Goal: Check status: Check status

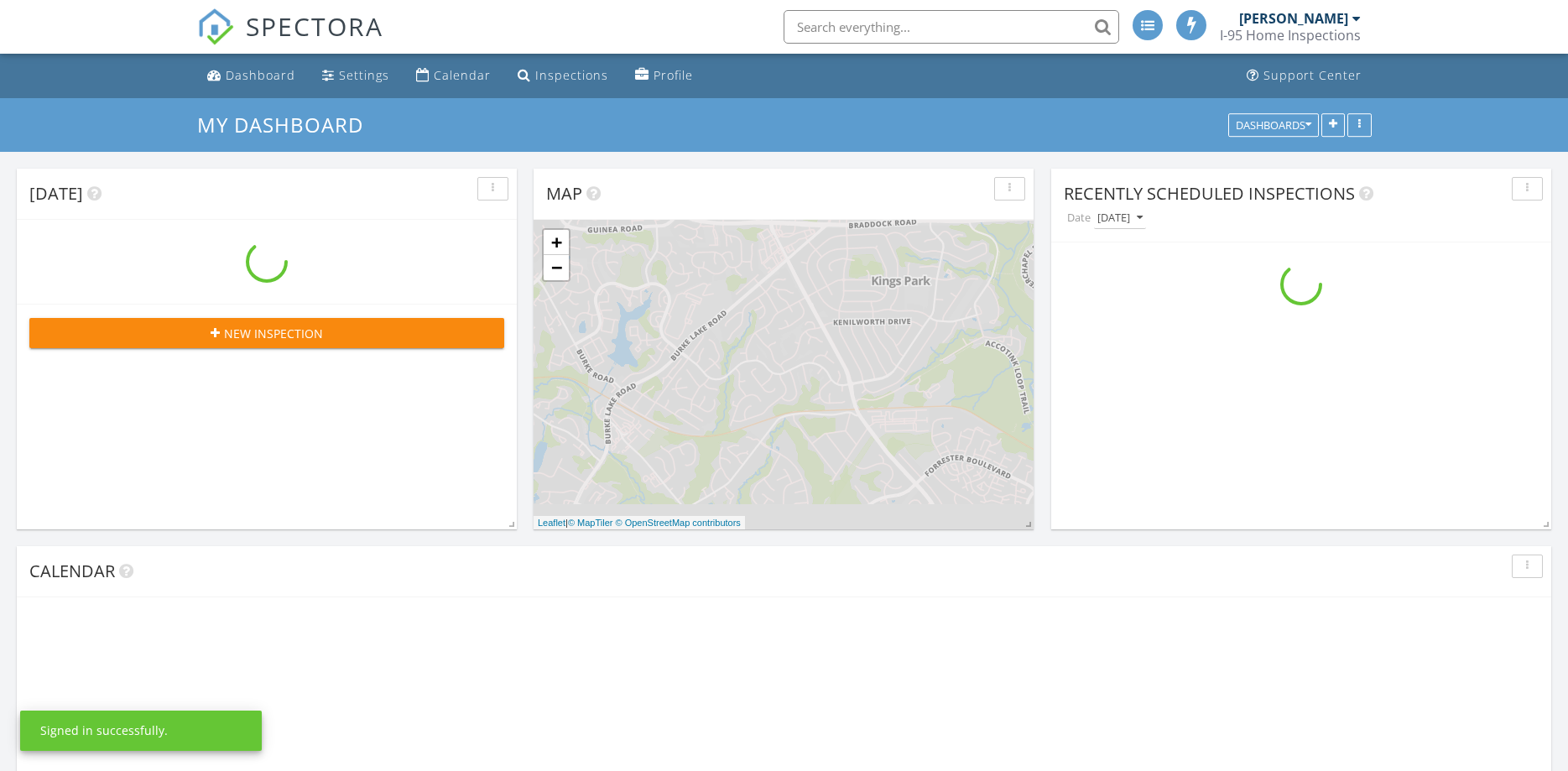
scroll to position [1653, 1569]
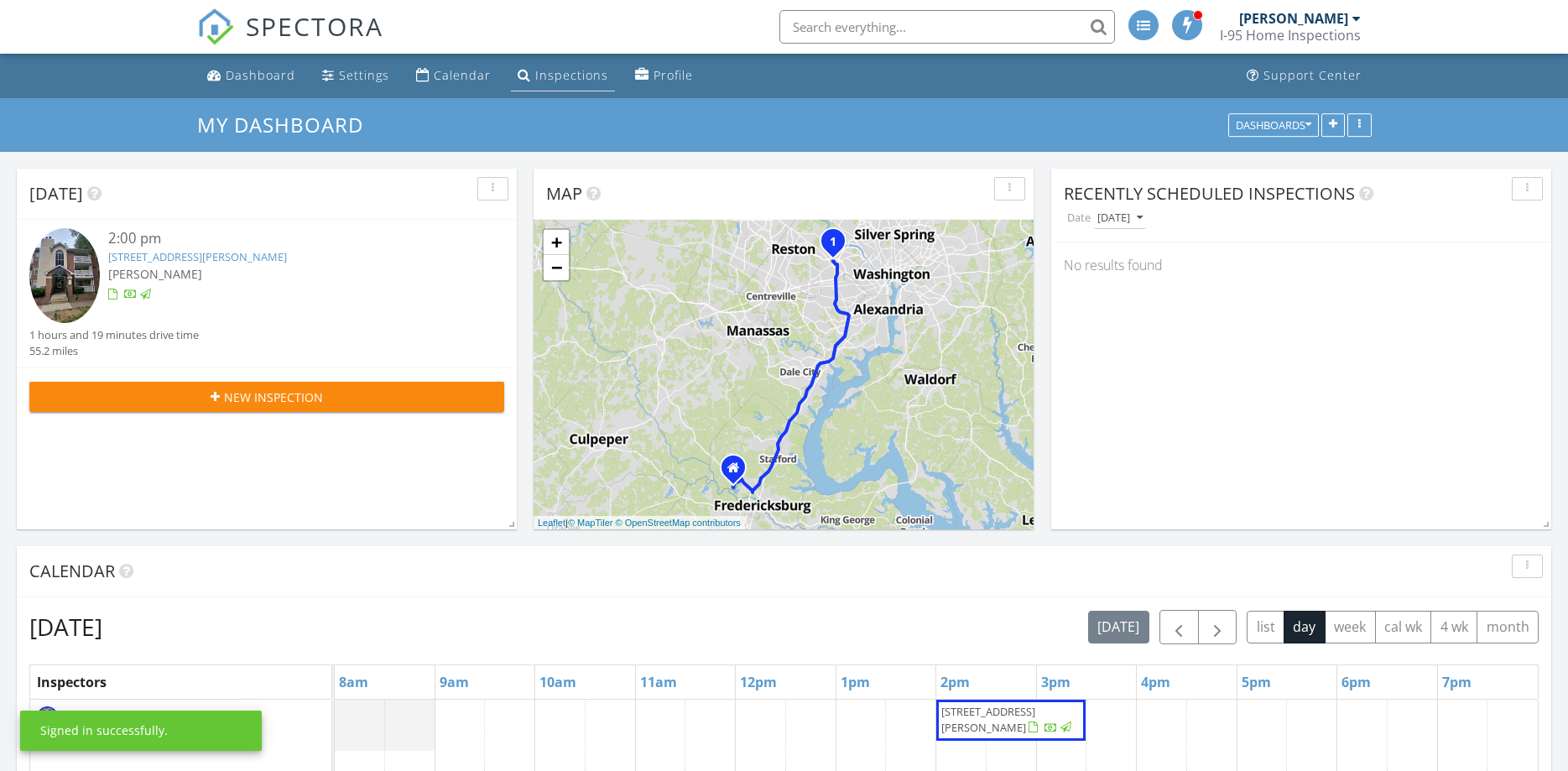
click at [569, 78] on div "Inspections" at bounding box center [571, 75] width 73 height 16
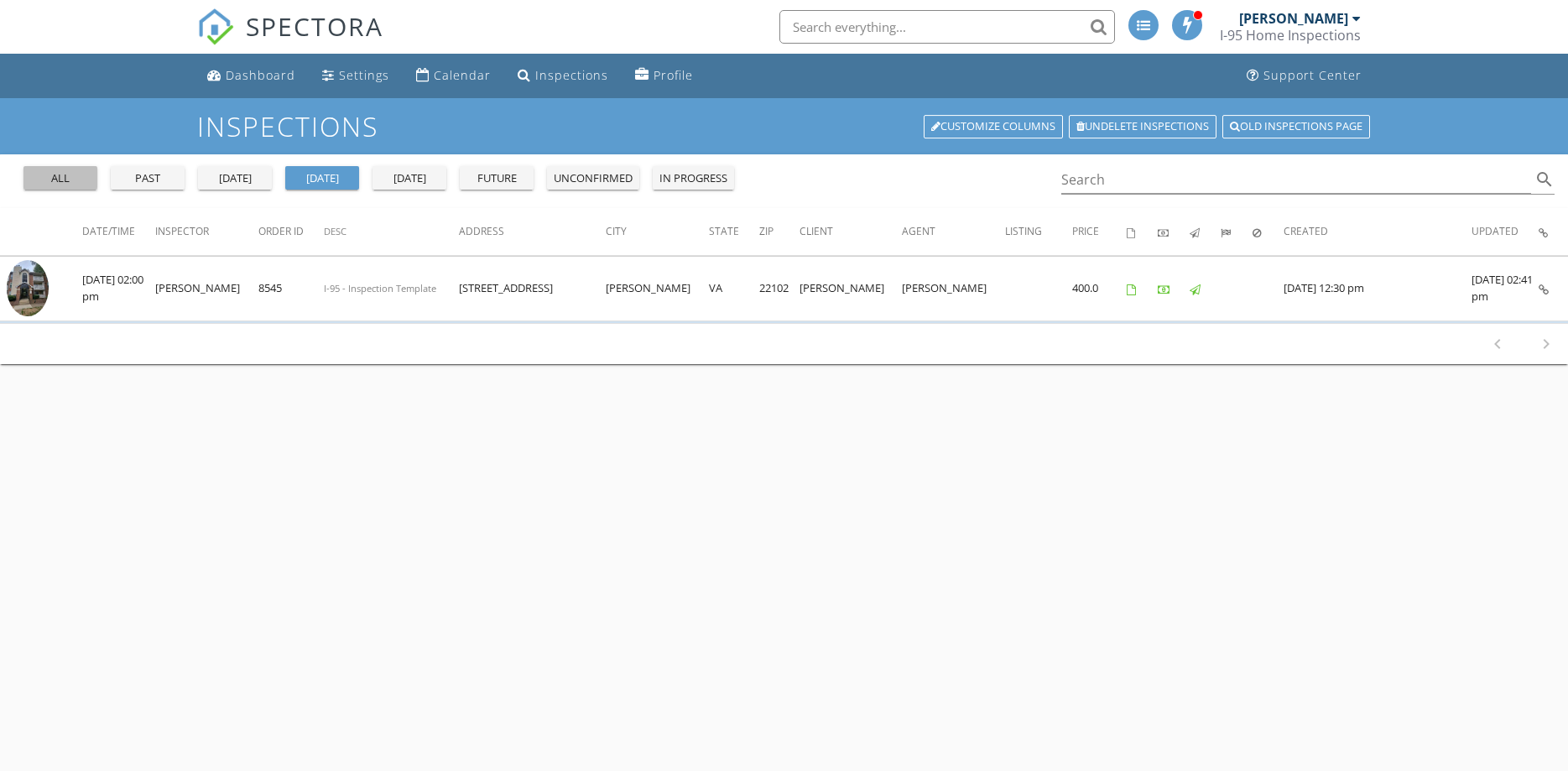
click at [50, 169] on button "all" at bounding box center [61, 178] width 74 height 24
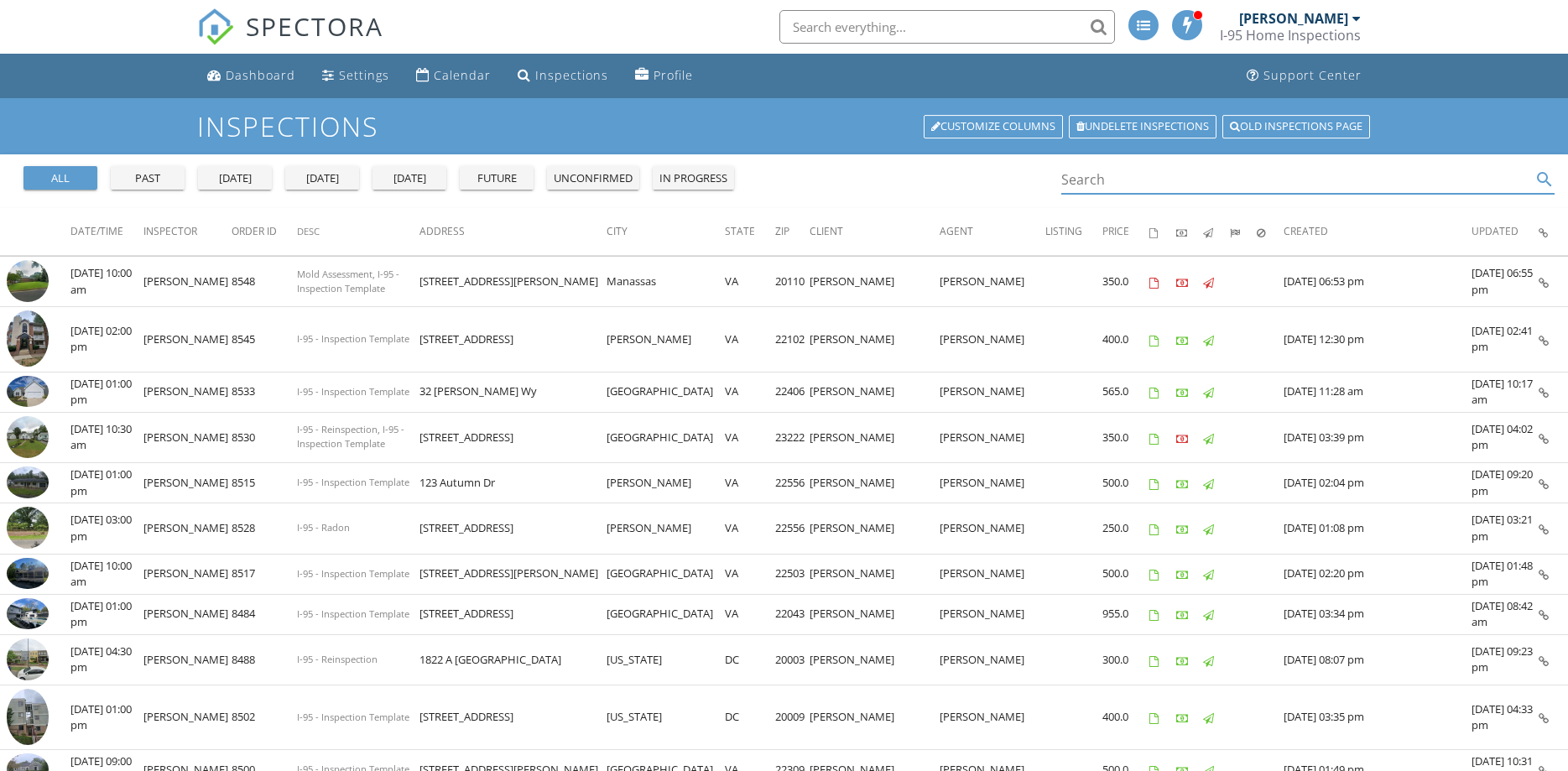
click at [1190, 182] on input "Search" at bounding box center [1297, 180] width 470 height 28
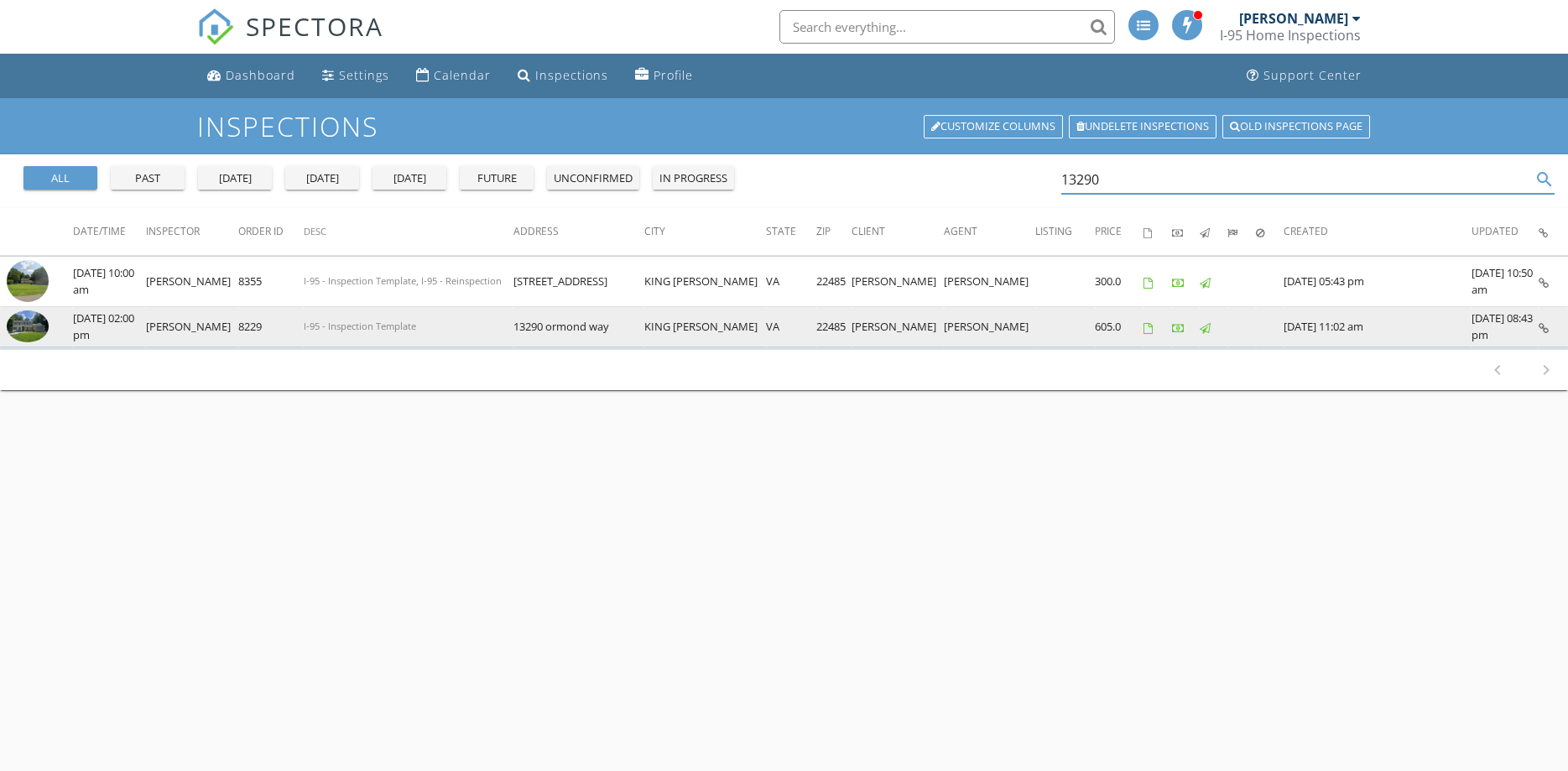
type input "13290"
click at [36, 327] on img at bounding box center [28, 326] width 42 height 31
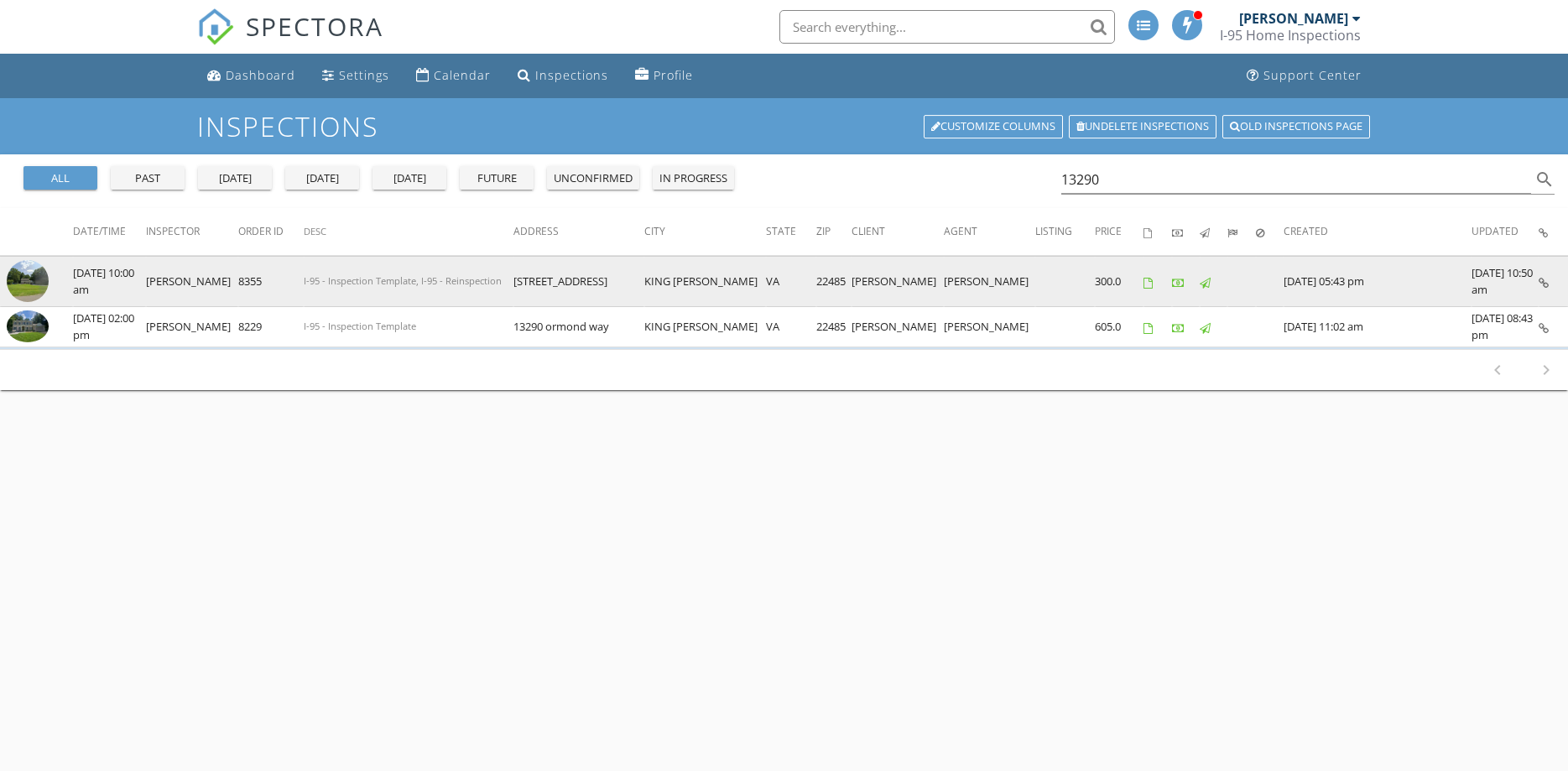
click at [44, 280] on img at bounding box center [28, 281] width 42 height 42
click at [31, 283] on img at bounding box center [28, 281] width 42 height 42
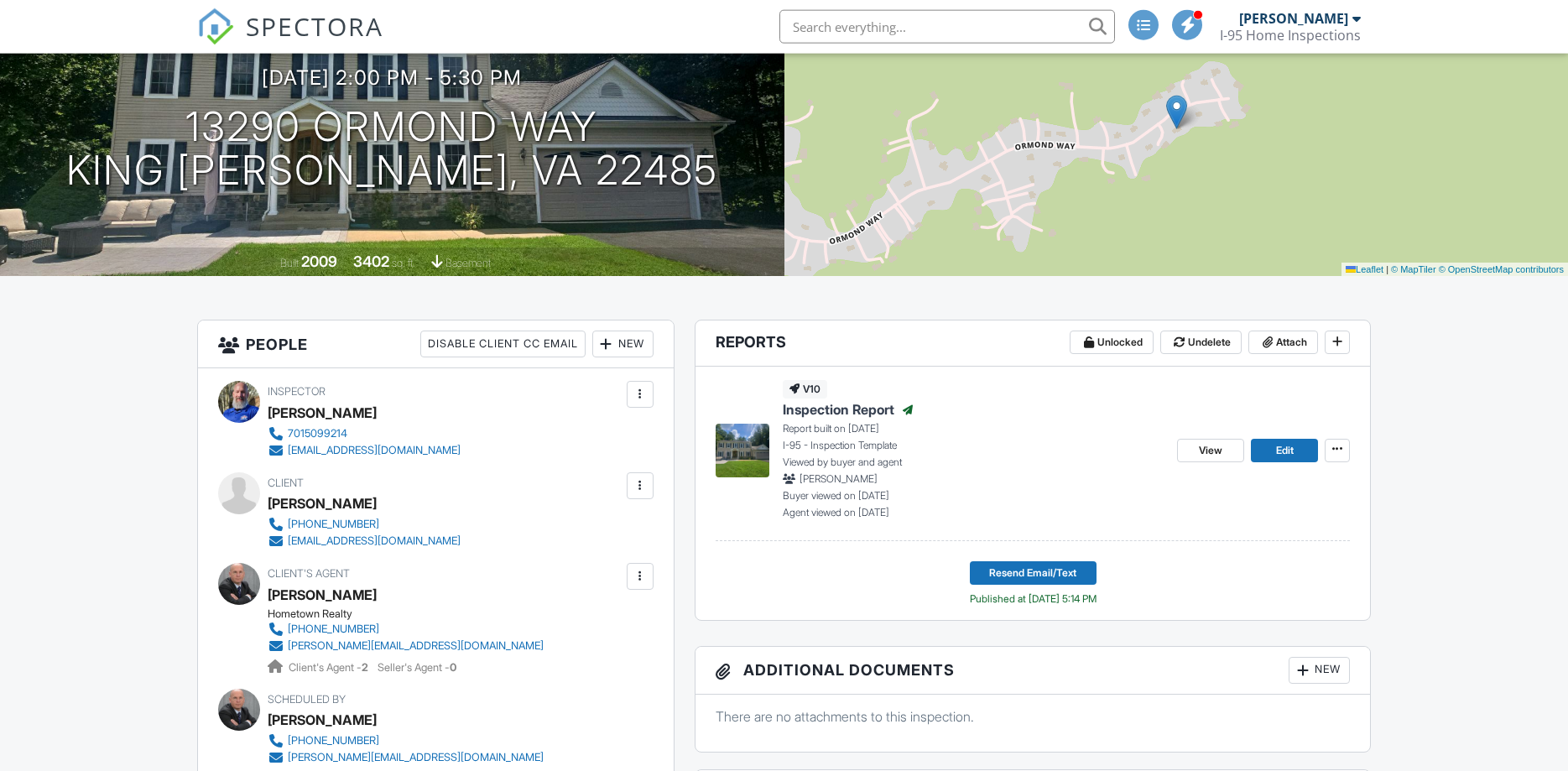
scroll to position [86, 0]
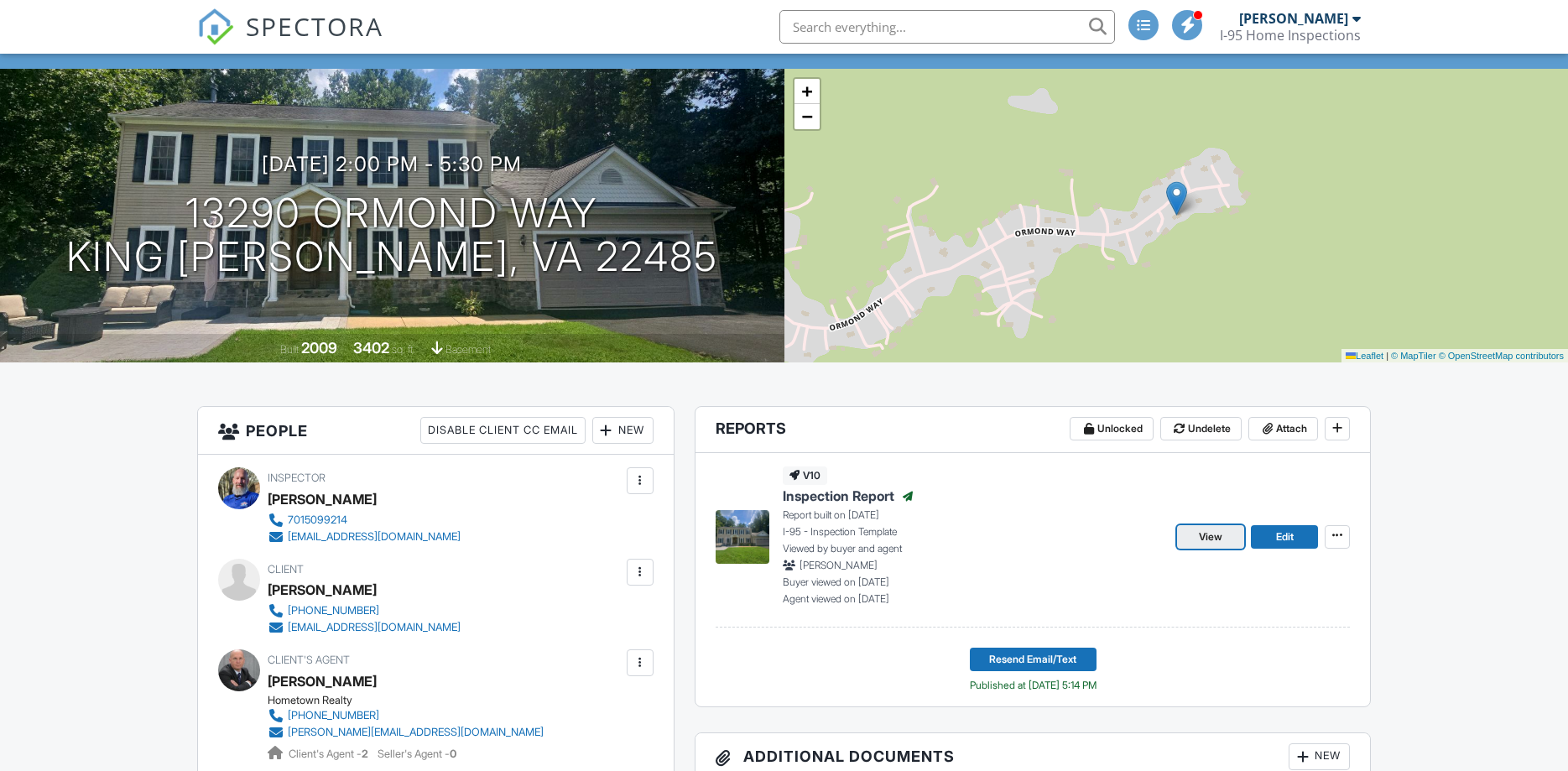
click at [1206, 538] on span "View" at bounding box center [1211, 537] width 24 height 17
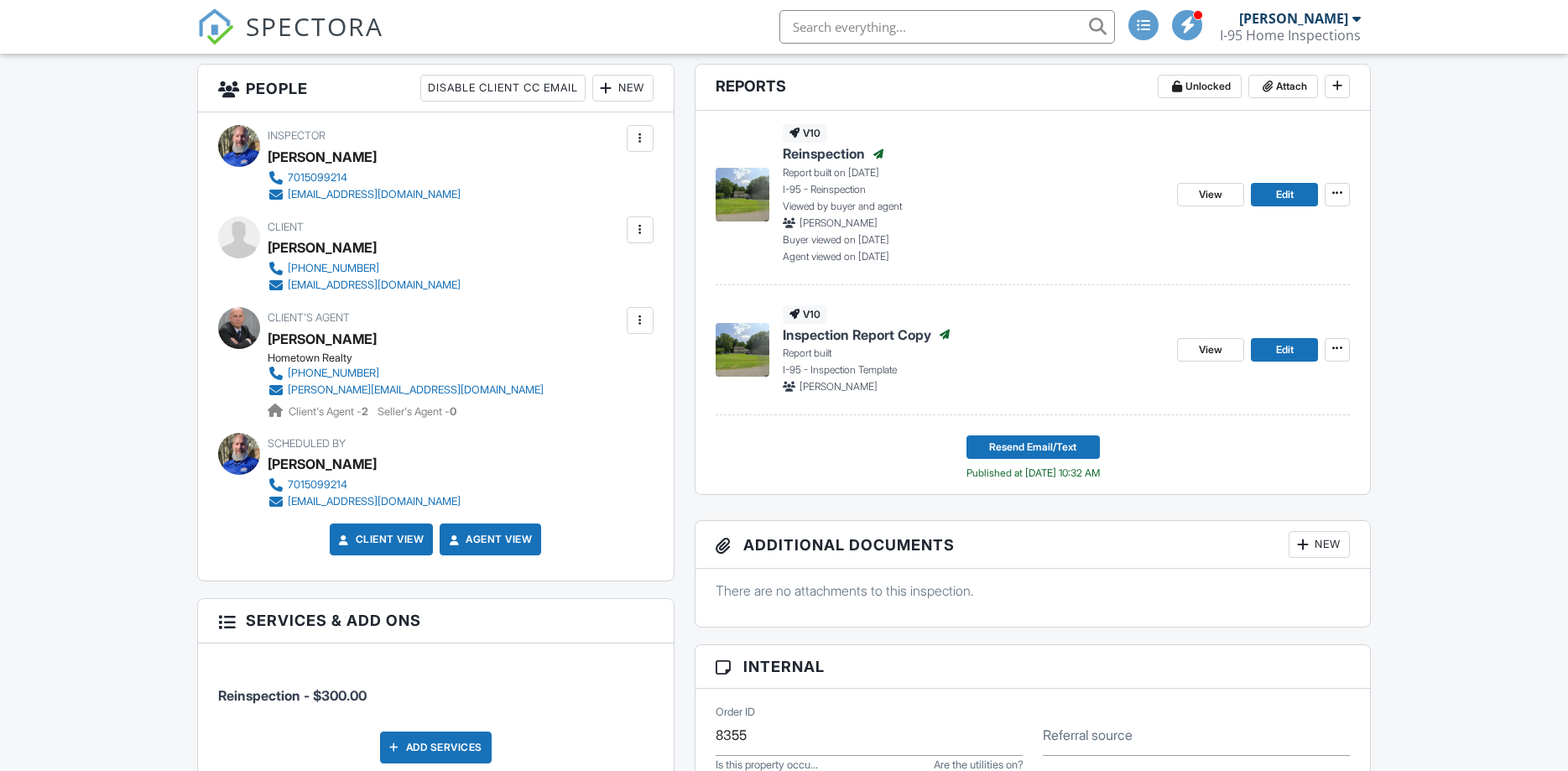
scroll to position [343, 0]
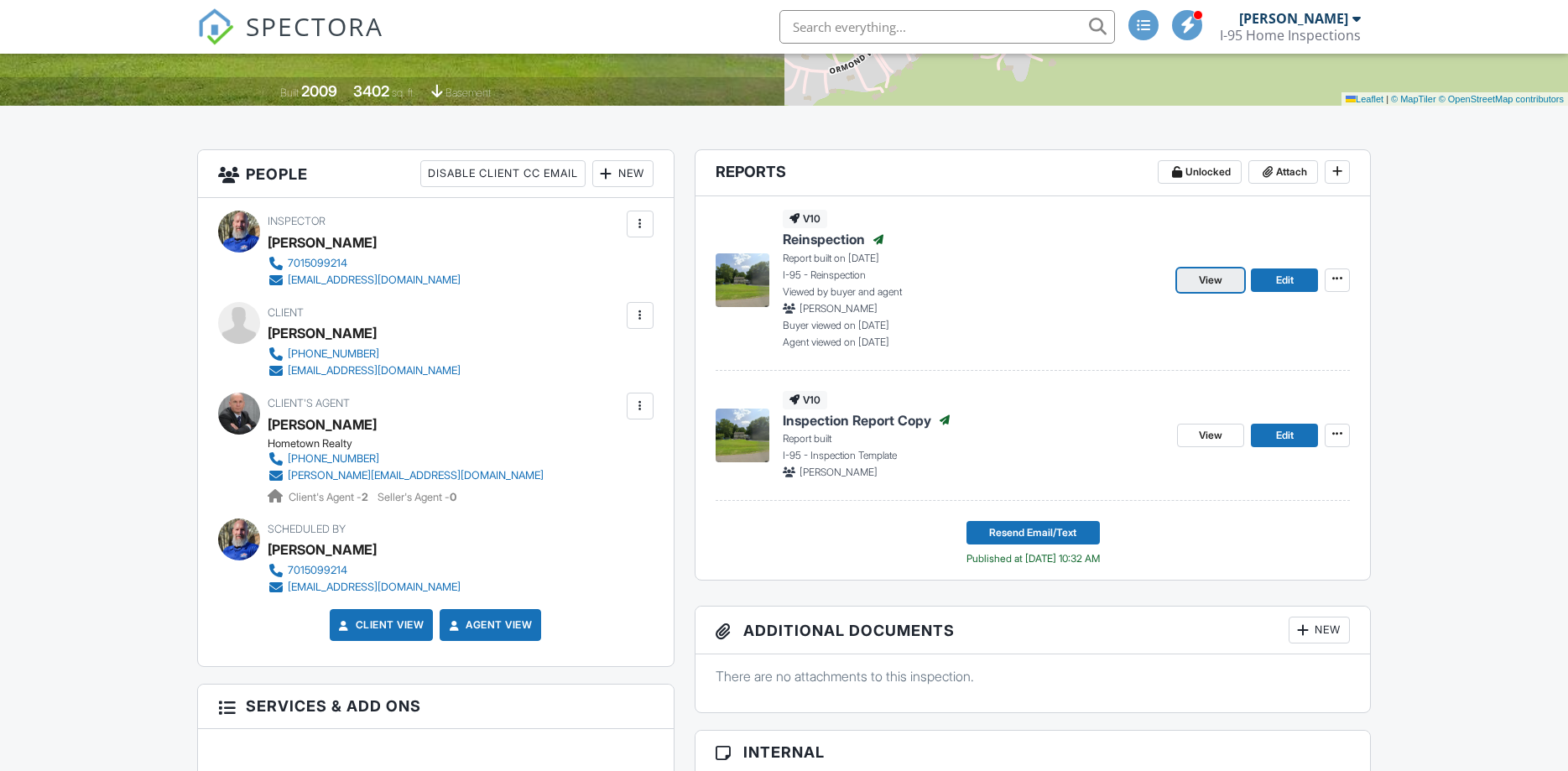
click at [1221, 273] on span "View" at bounding box center [1211, 281] width 24 height 17
